Goal: Navigation & Orientation: Find specific page/section

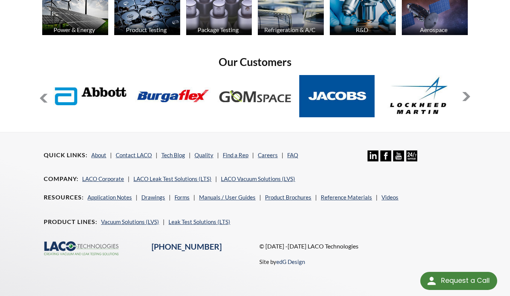
scroll to position [580, 0]
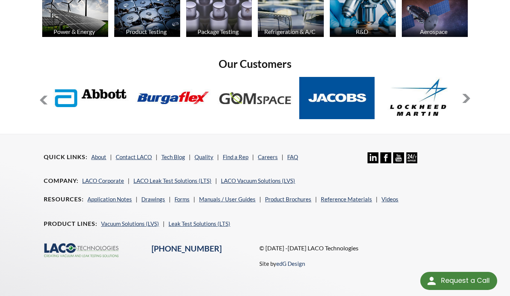
select select "Language Translate Widget"
click at [106, 181] on link "LACO Corporate" at bounding box center [103, 180] width 42 height 7
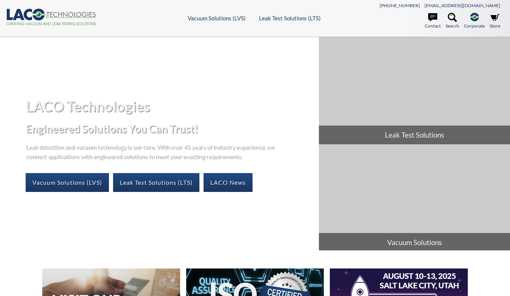
select select "Language Translate Widget"
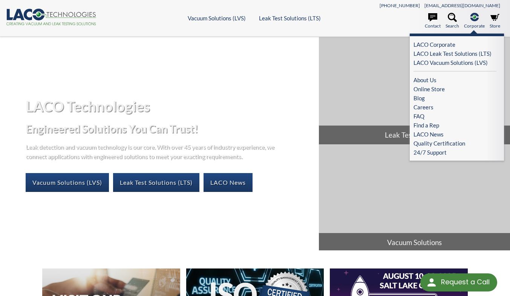
click at [474, 20] on icon at bounding box center [474, 17] width 9 height 8
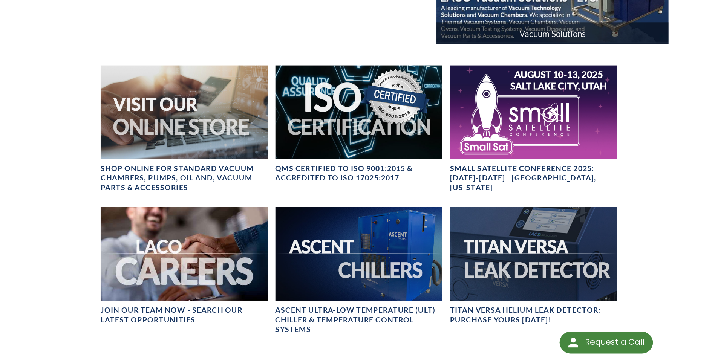
scroll to position [215, 0]
